Goal: Contribute content: Share content

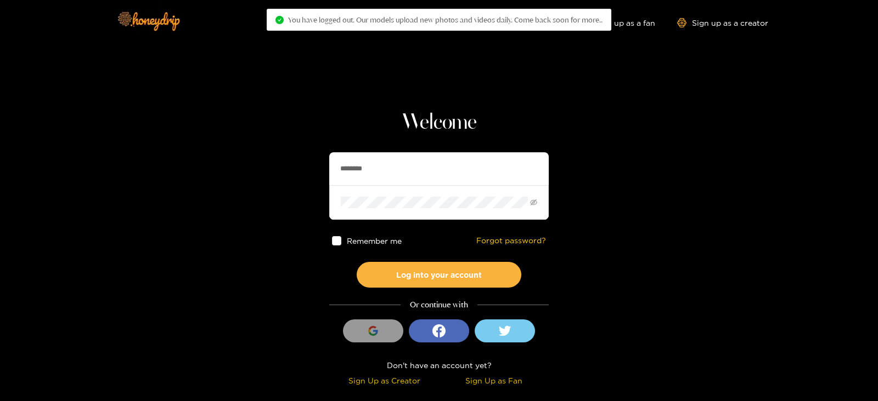
click at [230, 166] on section "Welcome ******** Remember me Forgot password? Log into your account Or continue…" at bounding box center [439, 195] width 878 height 390
type input "**********"
click at [357, 262] on button "Log into your account" at bounding box center [439, 275] width 165 height 26
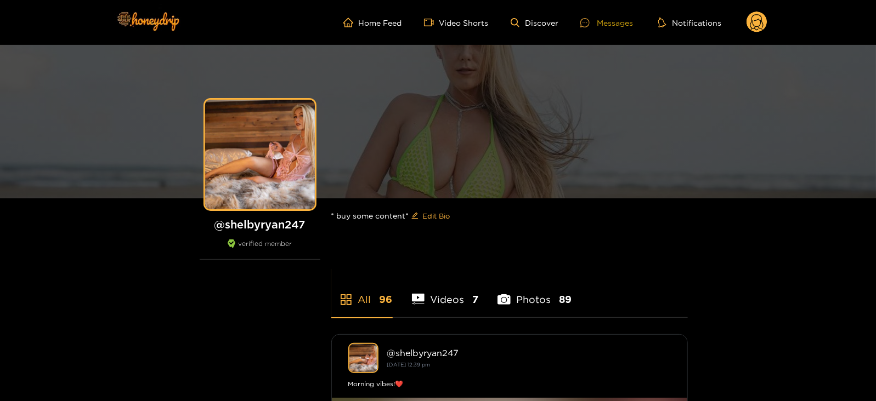
click at [612, 22] on div "Messages" at bounding box center [606, 22] width 53 height 13
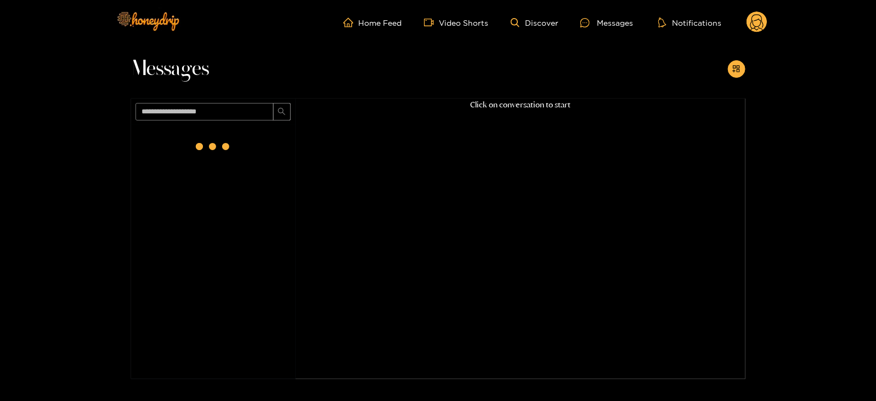
click at [756, 25] on circle at bounding box center [756, 22] width 21 height 21
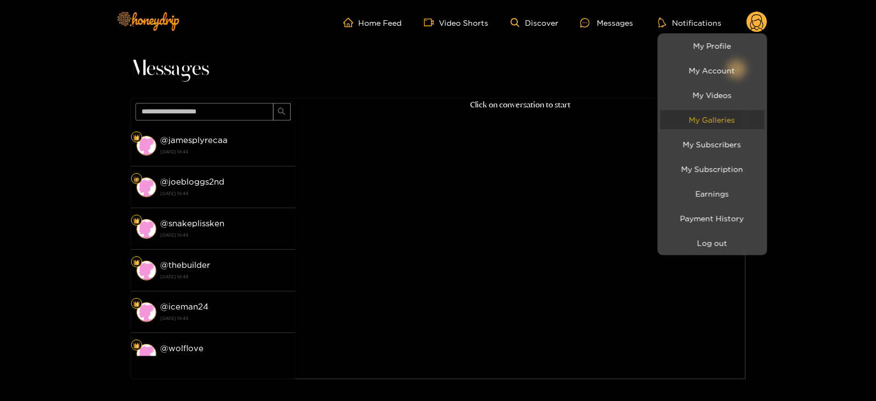
click at [712, 120] on link "My Galleries" at bounding box center [712, 119] width 104 height 19
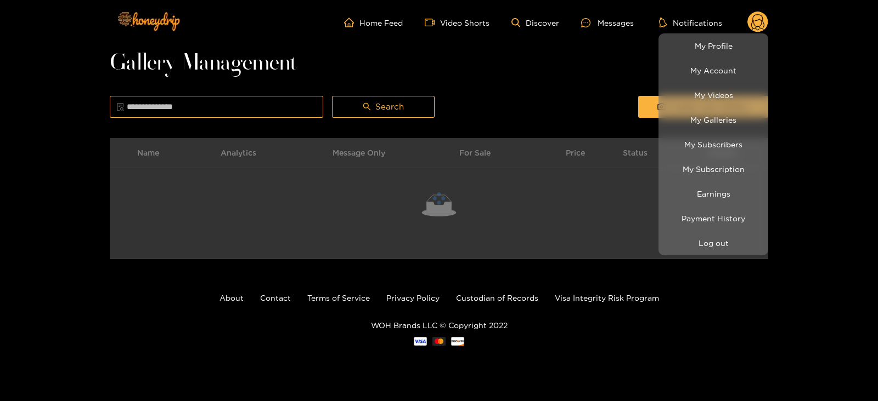
click at [646, 93] on div at bounding box center [439, 200] width 878 height 401
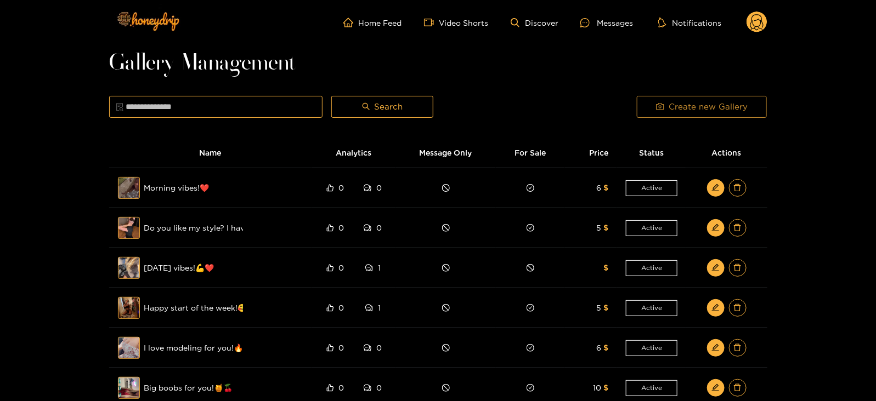
click at [647, 99] on button "Create new Gallery" at bounding box center [702, 107] width 130 height 22
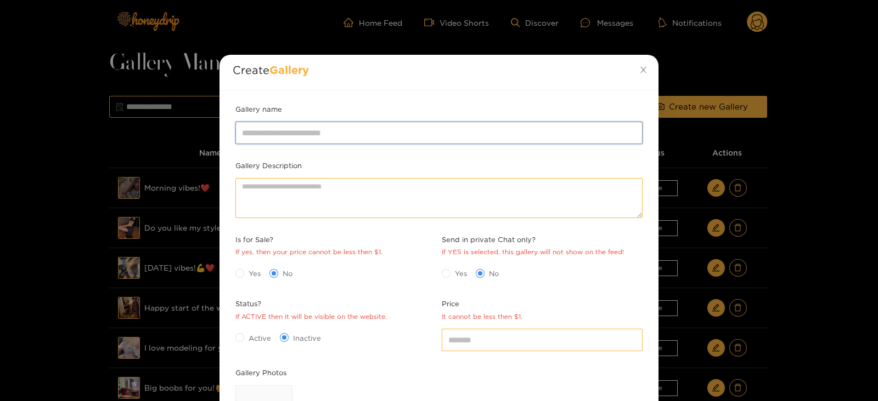
click at [356, 126] on input "Gallery name" at bounding box center [438, 133] width 407 height 22
type input "*"
type input "**********"
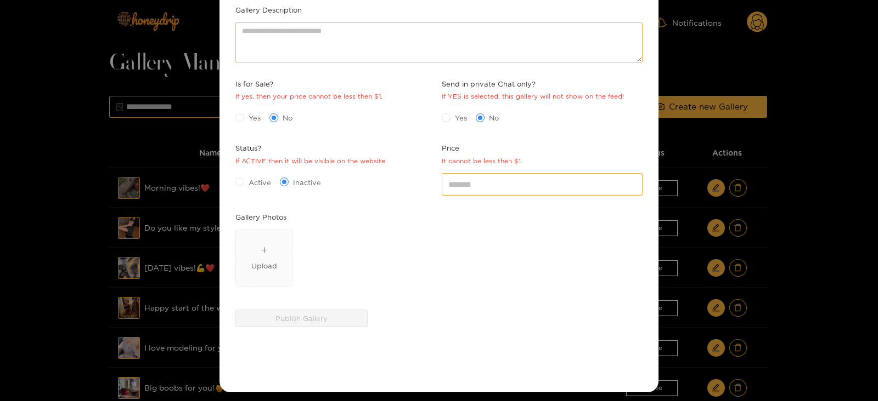
scroll to position [156, 0]
click at [246, 177] on span "Active" at bounding box center [259, 182] width 31 height 11
click at [256, 236] on span "Upload" at bounding box center [264, 258] width 56 height 56
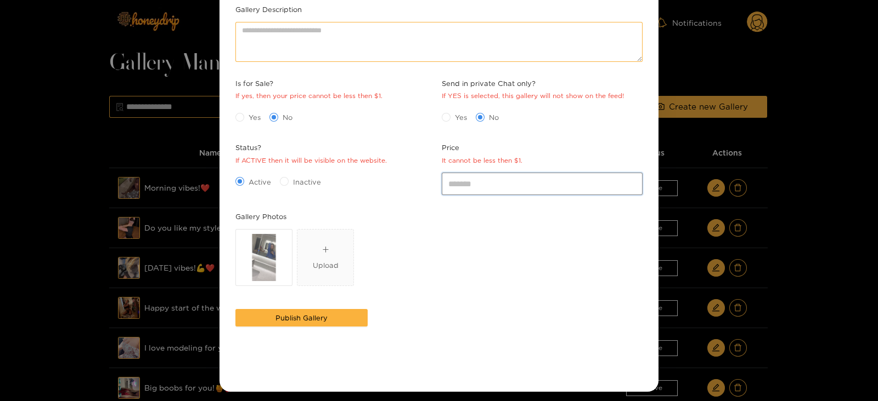
click at [461, 190] on input "*" at bounding box center [542, 184] width 201 height 22
type input "*"
click at [418, 237] on div "IMG_7766.JPG Upload" at bounding box center [438, 259] width 407 height 61
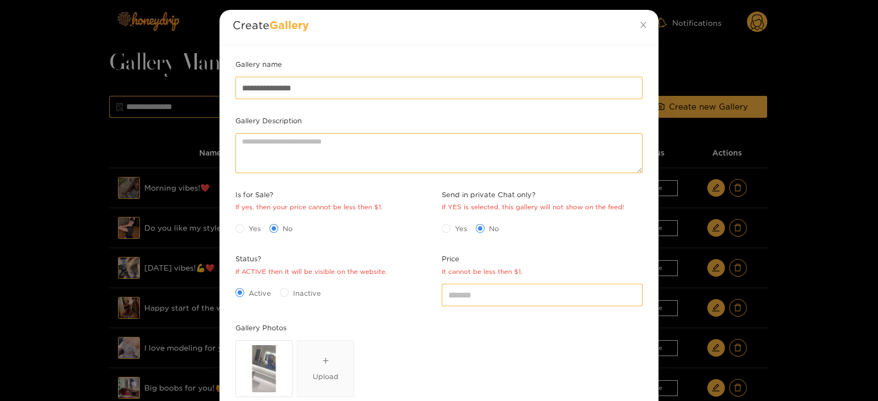
scroll to position [159, 0]
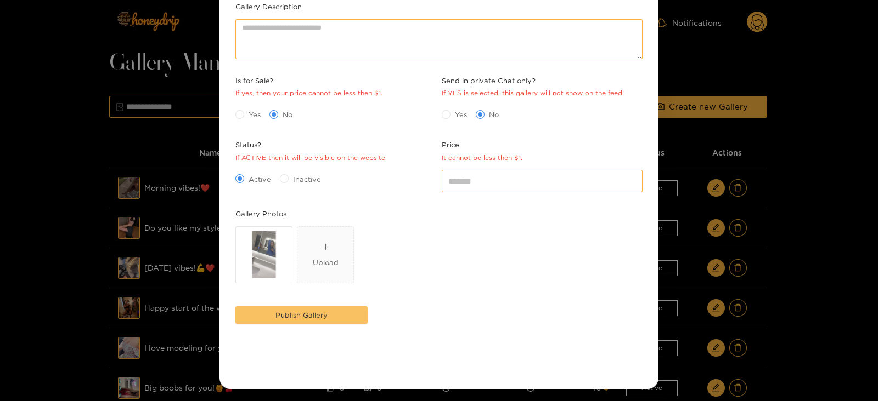
click at [324, 313] on span "Publish Gallery" at bounding box center [301, 315] width 52 height 11
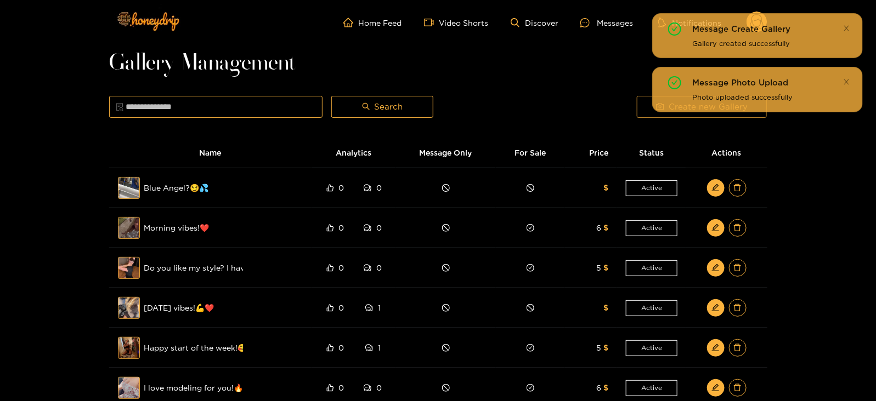
click at [639, 111] on button "Create new Gallery" at bounding box center [702, 107] width 130 height 22
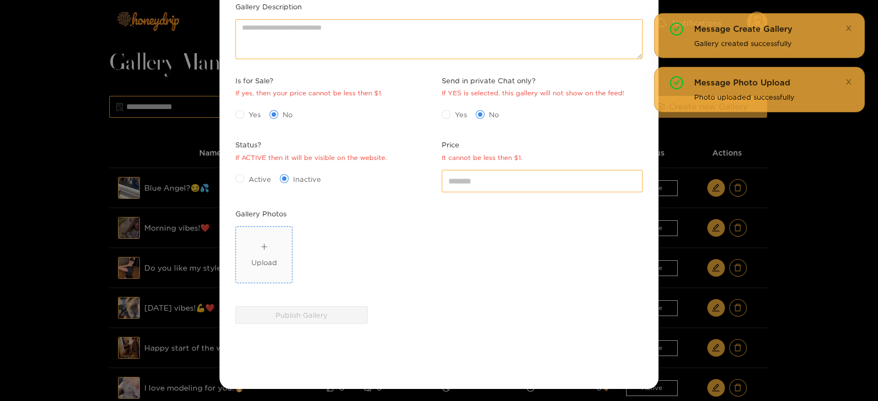
click at [267, 261] on div "Upload" at bounding box center [264, 262] width 26 height 11
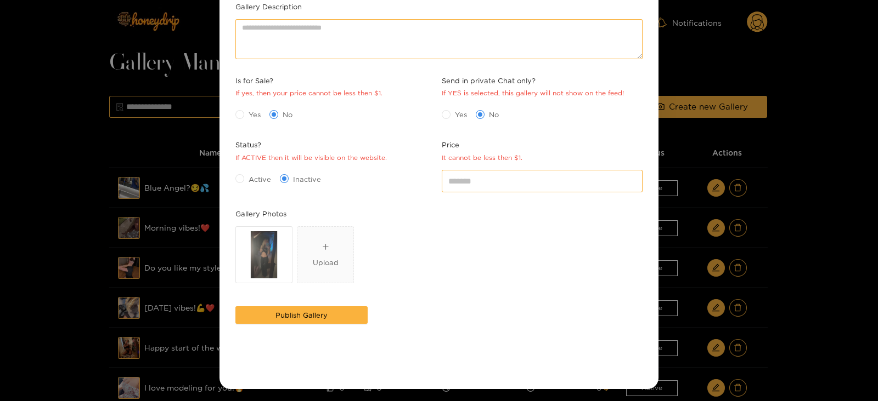
click at [248, 176] on span "Active" at bounding box center [259, 179] width 31 height 11
click at [250, 109] on span "Yes" at bounding box center [254, 114] width 21 height 11
click at [511, 182] on input "*" at bounding box center [542, 181] width 201 height 22
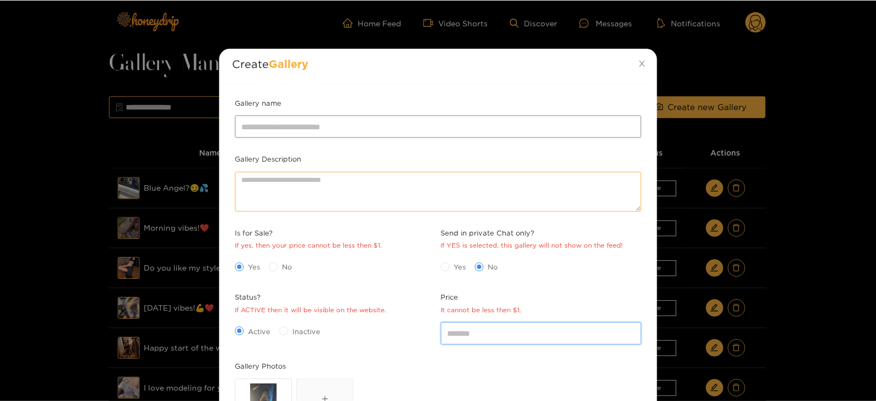
scroll to position [5, 0]
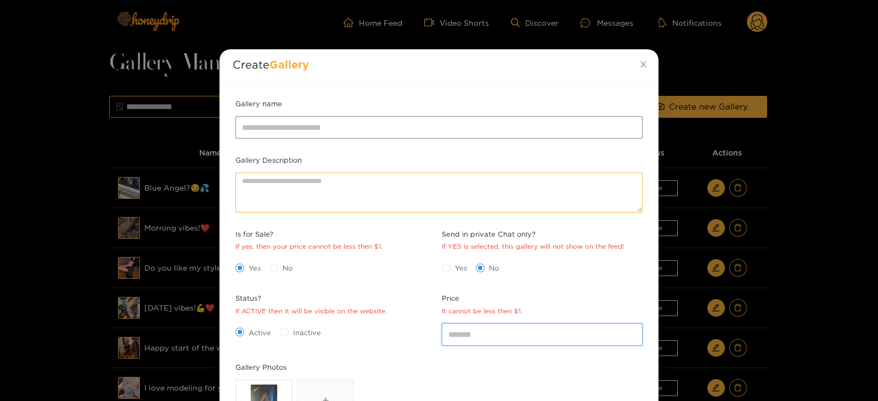
type input "*"
click at [265, 125] on input "Gallery name" at bounding box center [438, 127] width 407 height 22
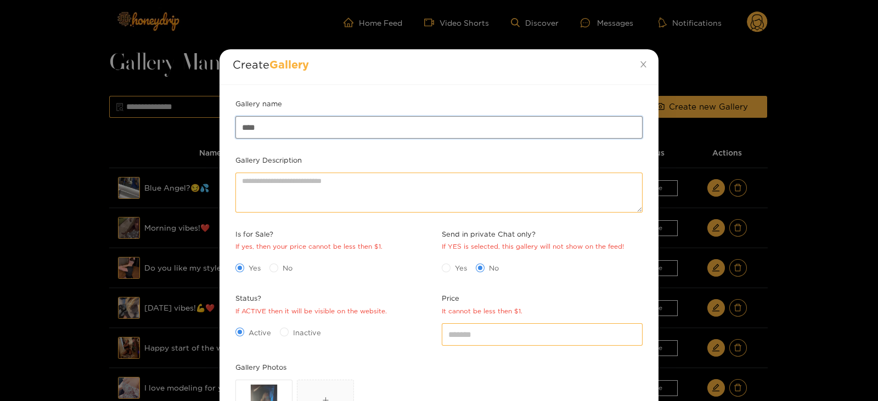
type input "**********"
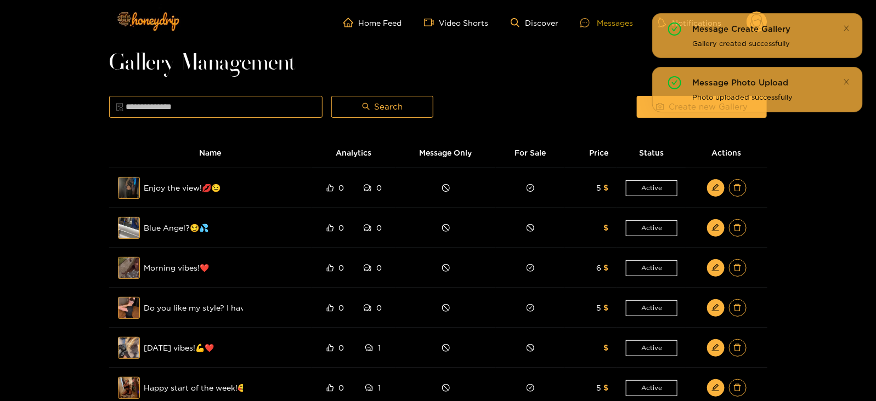
click at [602, 22] on div "Messages" at bounding box center [606, 22] width 53 height 13
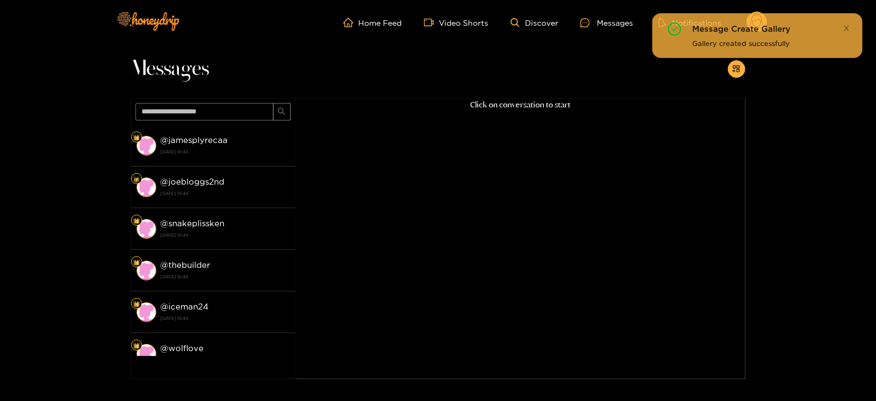
click at [849, 78] on div "Messages @ jamesplyrecaa [DATE] 18:44 @ joebloggs2nd [DATE] 18:44 @ snakeplissk…" at bounding box center [438, 212] width 876 height 335
click at [731, 71] on button "button" at bounding box center [737, 69] width 18 height 18
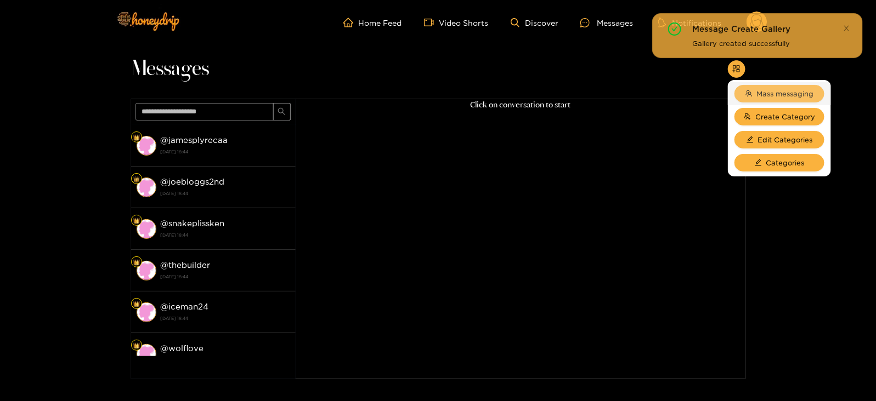
click at [761, 90] on span "Mass messaging" at bounding box center [785, 93] width 57 height 11
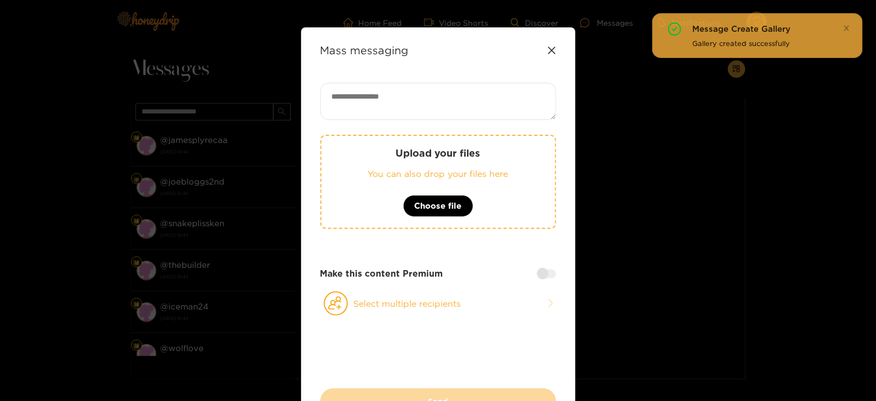
click at [497, 170] on p "You can also drop your files here" at bounding box center [438, 174] width 190 height 13
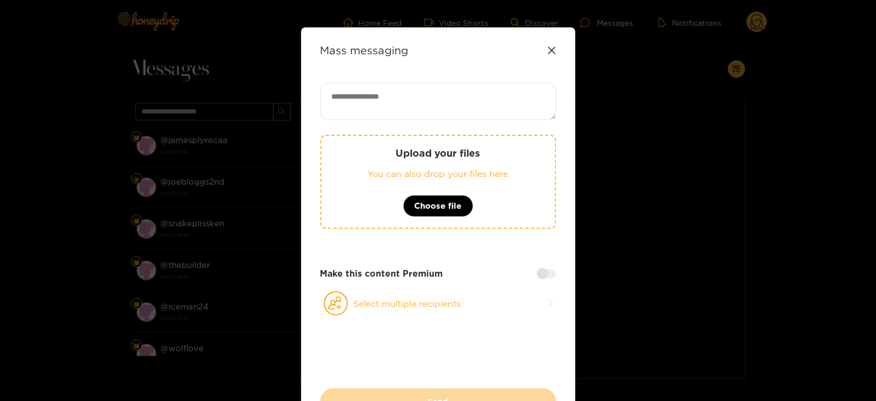
click at [479, 361] on div "Upload your files You can also drop your files here Choose file Make this conte…" at bounding box center [438, 236] width 236 height 306
click at [384, 200] on div "Upload your files You can also drop your files here Choose file" at bounding box center [438, 182] width 236 height 94
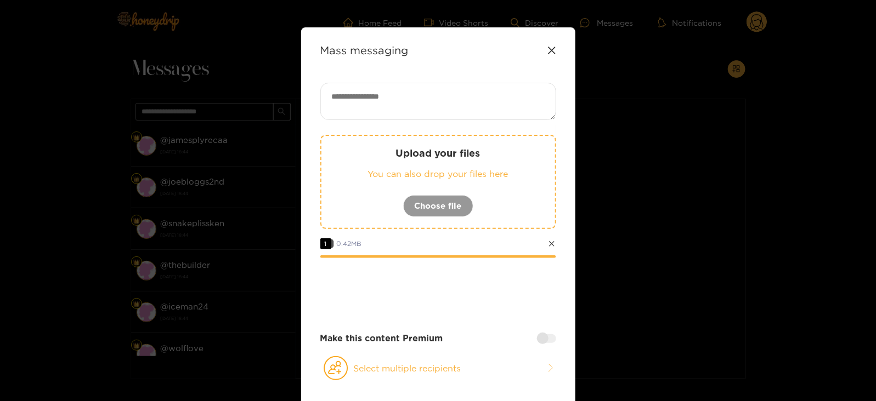
click at [329, 105] on textarea at bounding box center [438, 101] width 236 height 37
type textarea "*"
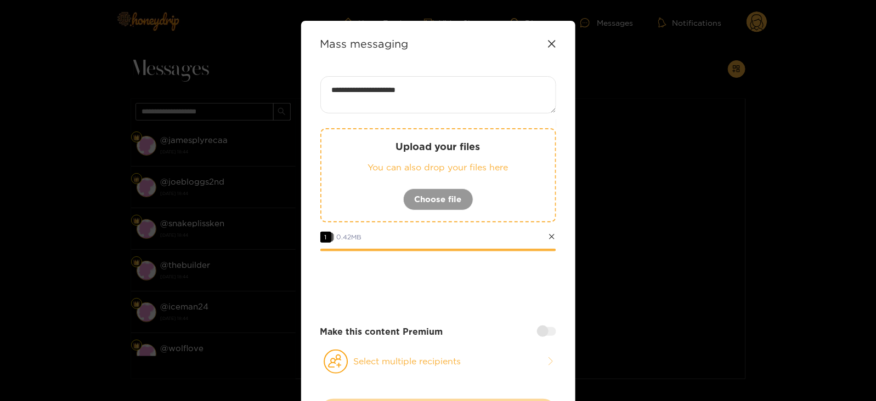
scroll to position [6, 0]
paste textarea "****"
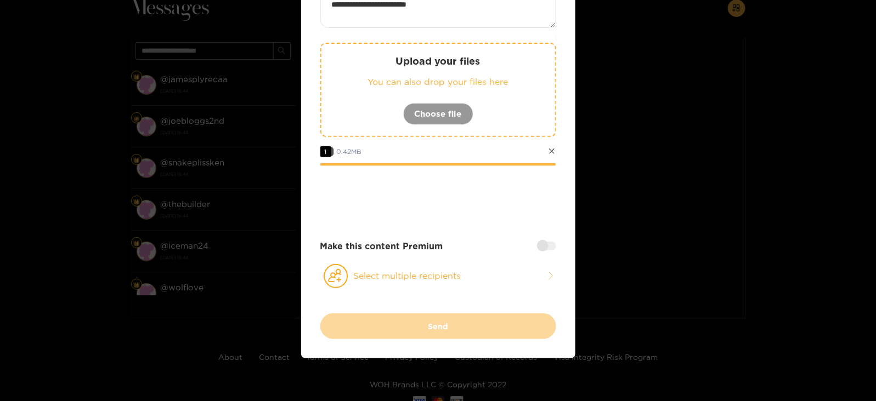
scroll to position [63, 0]
type textarea "**********"
click at [346, 273] on circle at bounding box center [335, 276] width 23 height 23
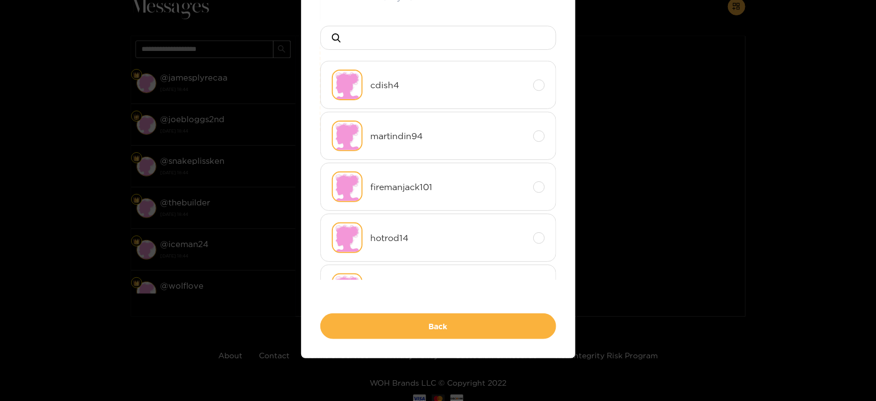
scroll to position [0, 0]
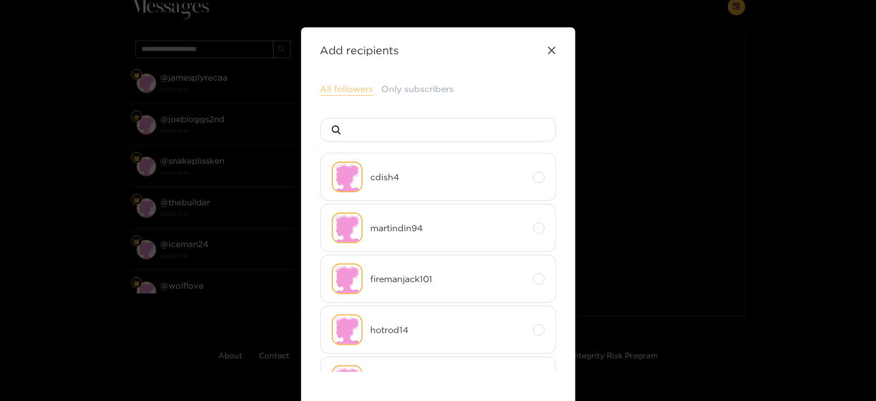
click at [335, 89] on button "All followers" at bounding box center [346, 89] width 53 height 13
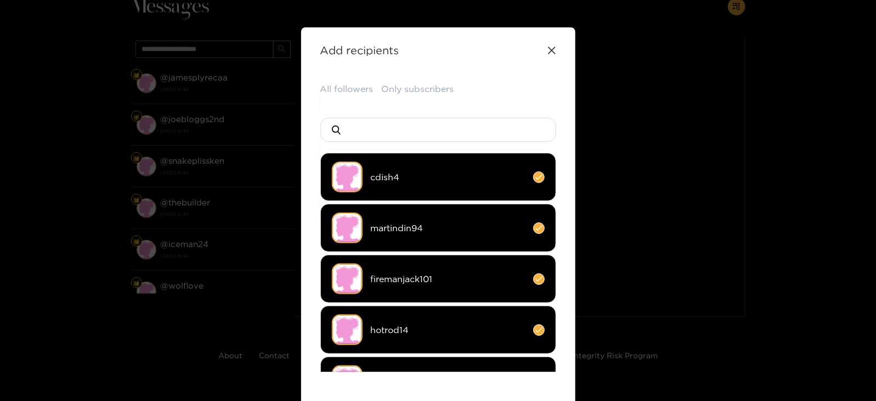
scroll to position [146, 0]
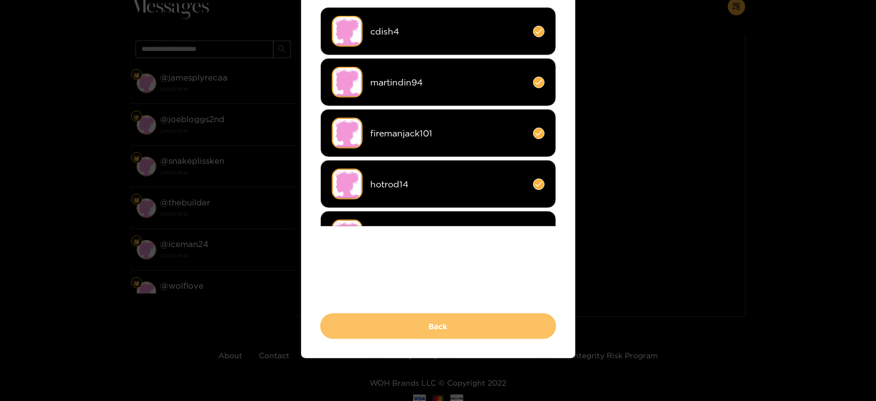
click at [396, 314] on button "Back" at bounding box center [438, 327] width 236 height 26
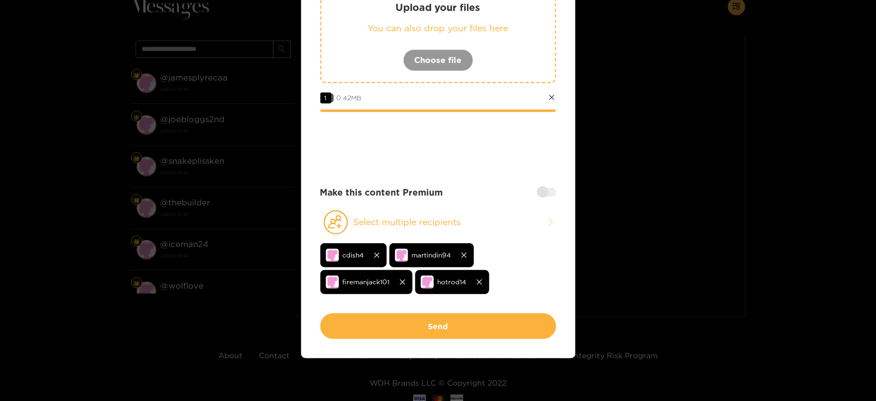
click at [534, 193] on div "Make this content Premium" at bounding box center [438, 192] width 236 height 13
click at [537, 193] on div at bounding box center [546, 192] width 19 height 9
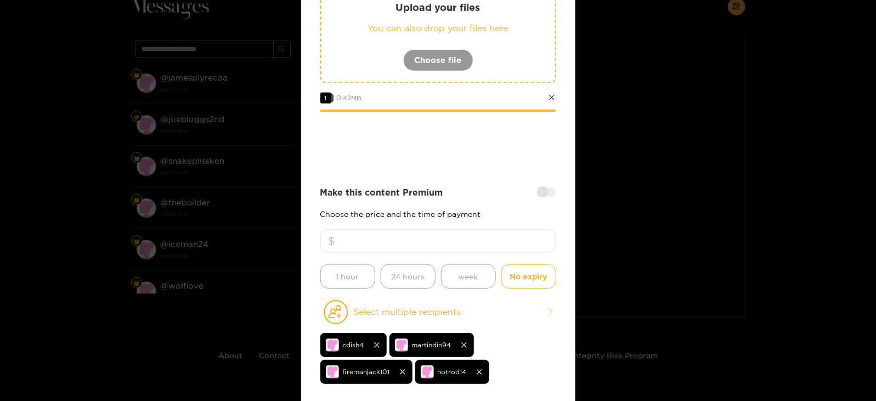
click at [450, 240] on input "number" at bounding box center [438, 241] width 236 height 24
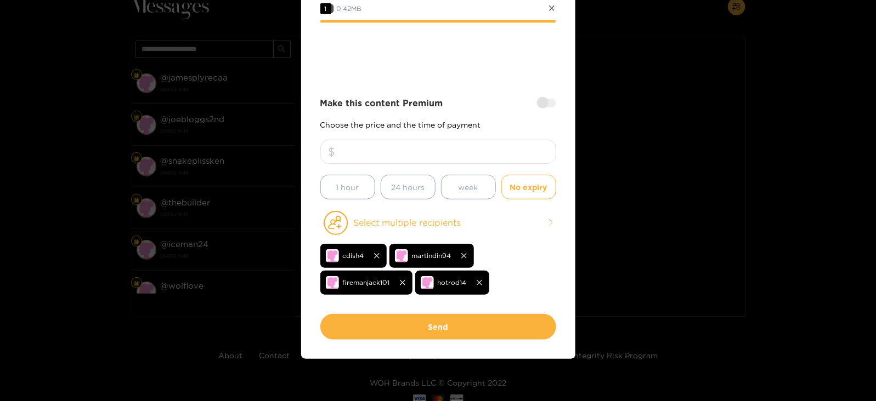
scroll to position [98, 0]
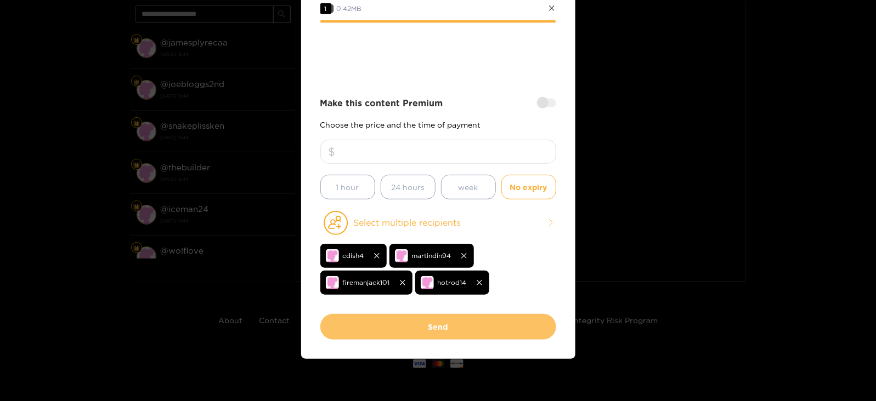
type input "**"
click at [428, 325] on button "Send" at bounding box center [438, 327] width 236 height 26
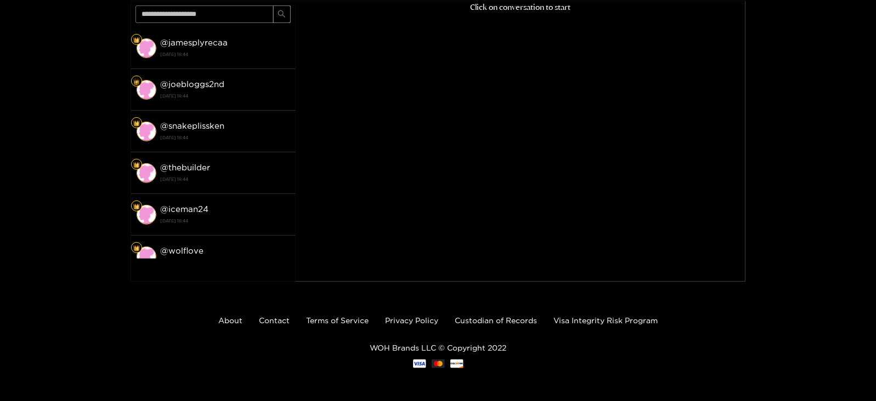
scroll to position [0, 0]
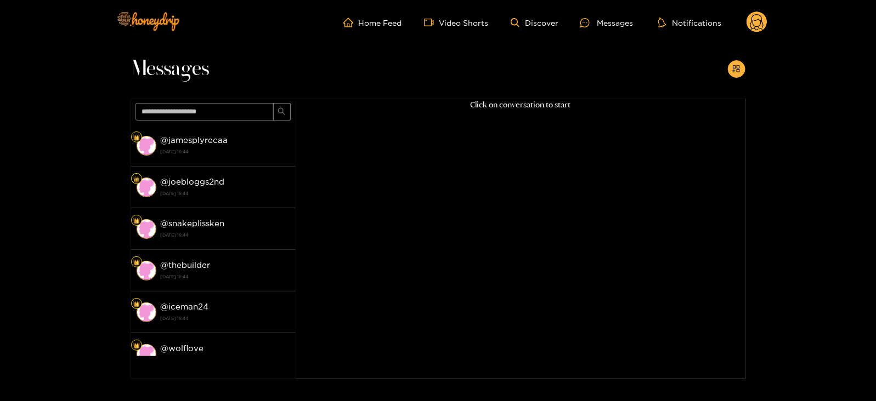
click at [754, 25] on icon at bounding box center [756, 23] width 13 height 19
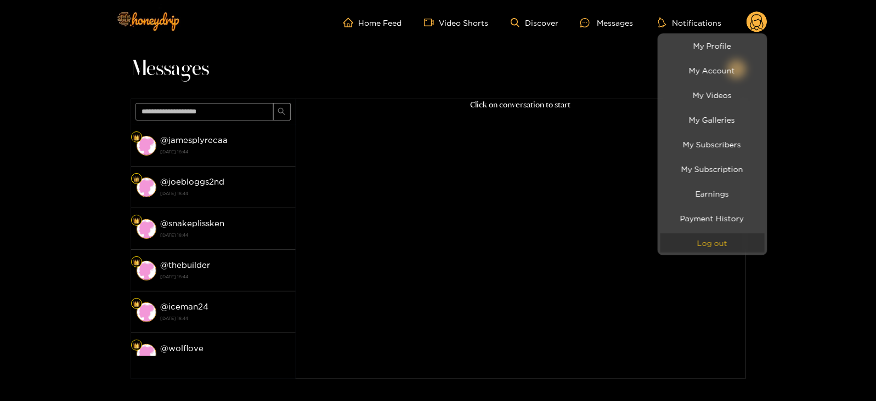
click at [705, 241] on button "Log out" at bounding box center [712, 243] width 104 height 19
